Goal: Task Accomplishment & Management: Manage account settings

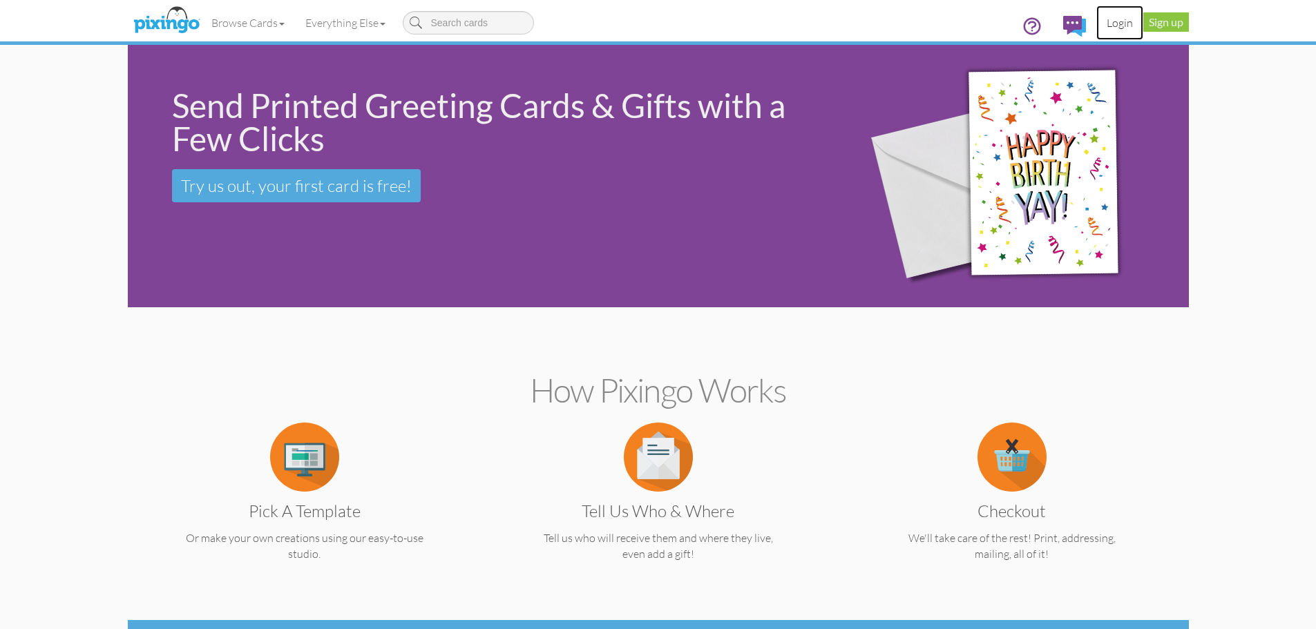
click at [1121, 26] on link "Login" at bounding box center [1119, 23] width 47 height 35
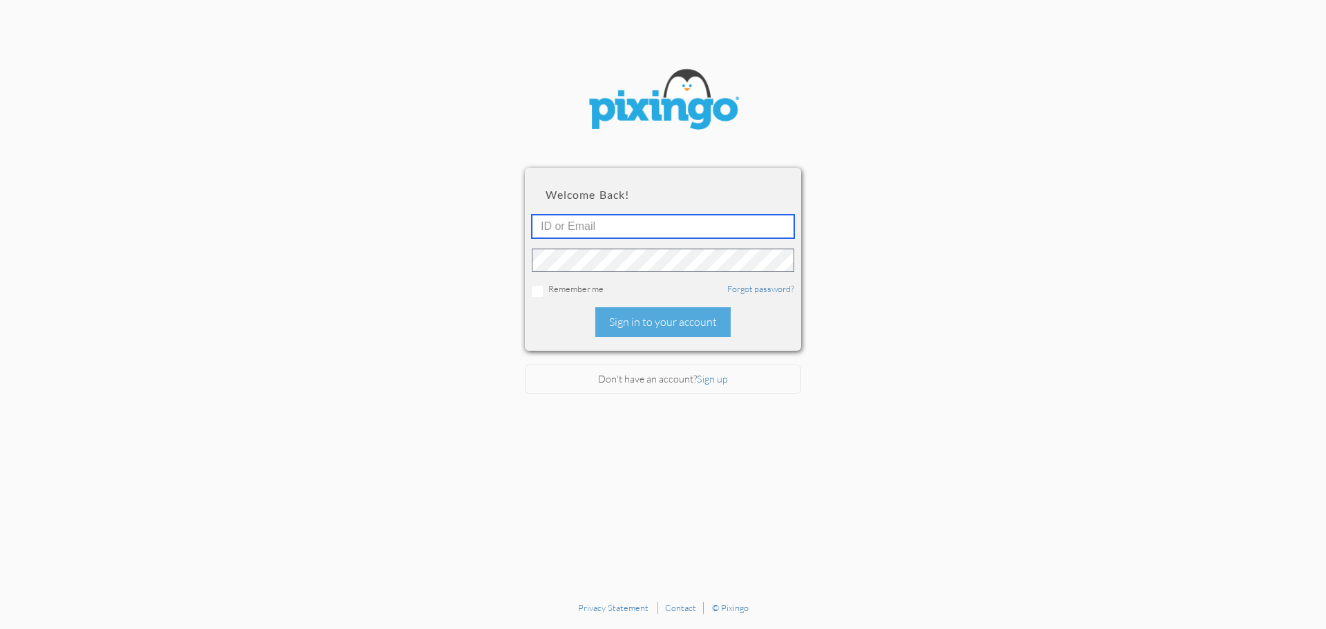
type input "[EMAIL_ADDRESS][DOMAIN_NAME]"
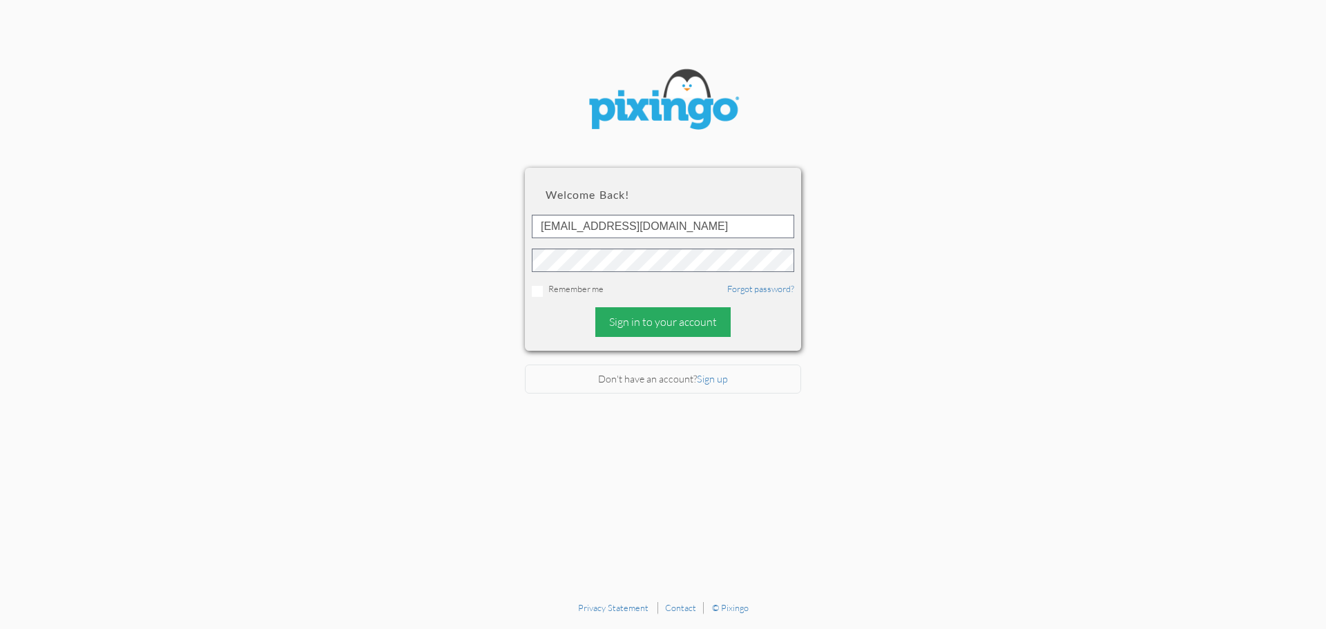
click at [672, 320] on div "Sign in to your account" at bounding box center [662, 322] width 135 height 30
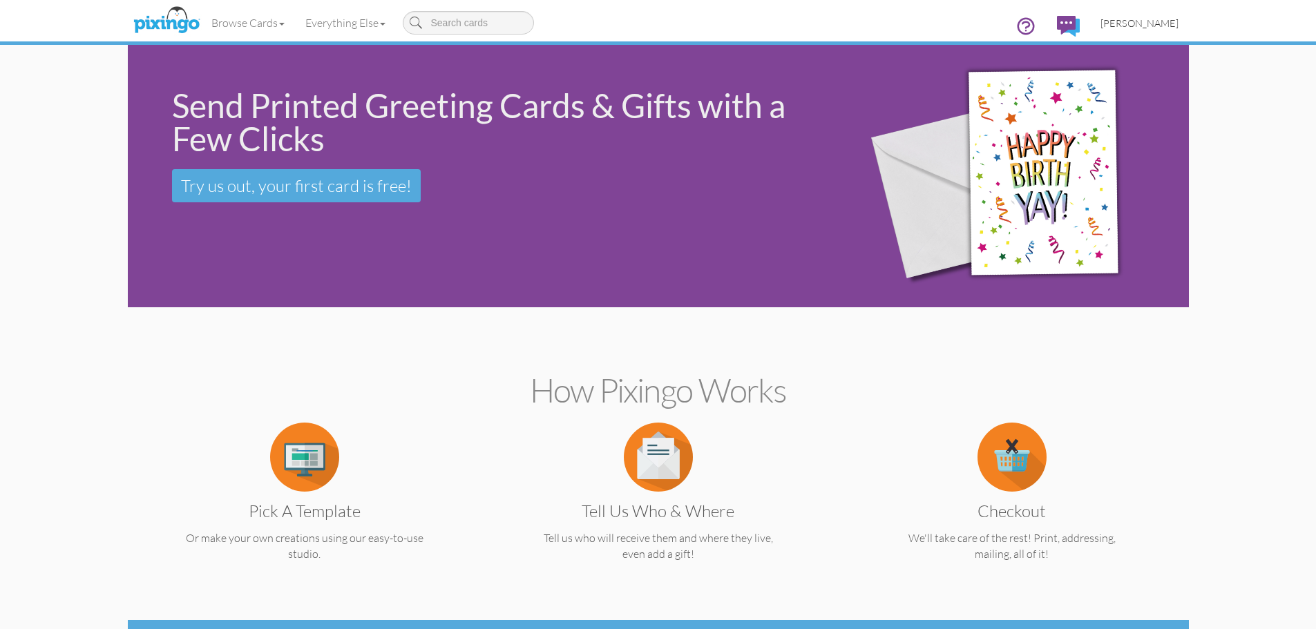
click at [1142, 21] on span "[PERSON_NAME]" at bounding box center [1139, 23] width 78 height 12
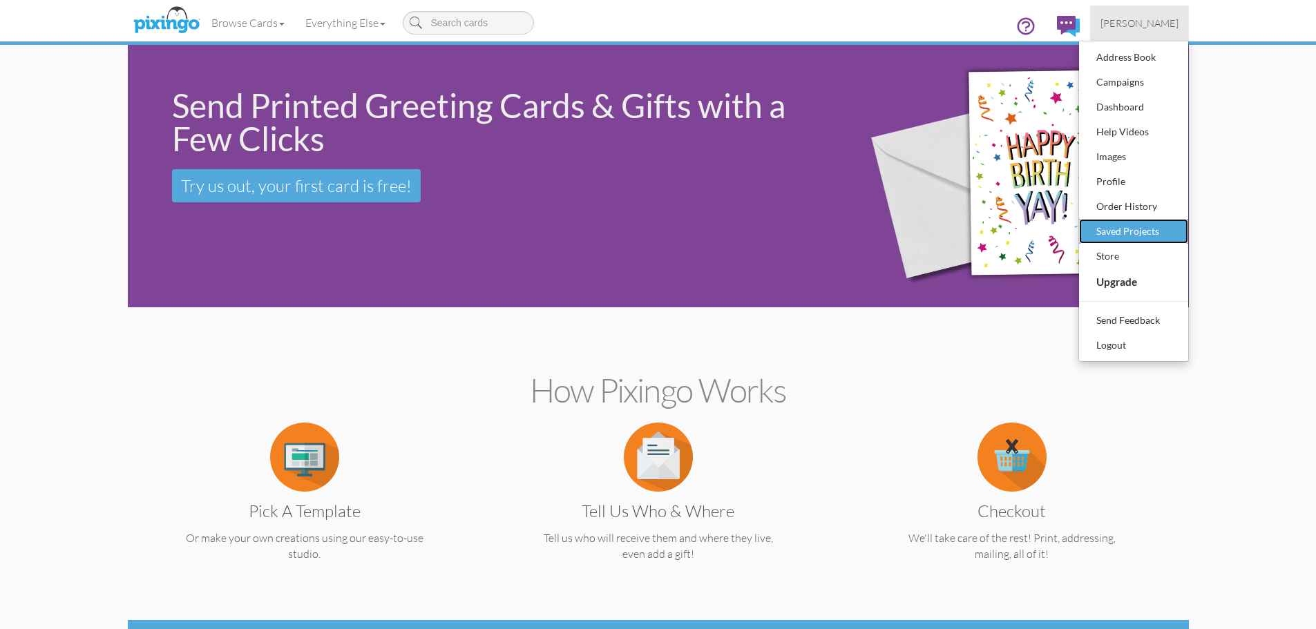
click at [1148, 230] on div "Saved Projects" at bounding box center [1133, 231] width 81 height 21
